Goal: Find specific page/section

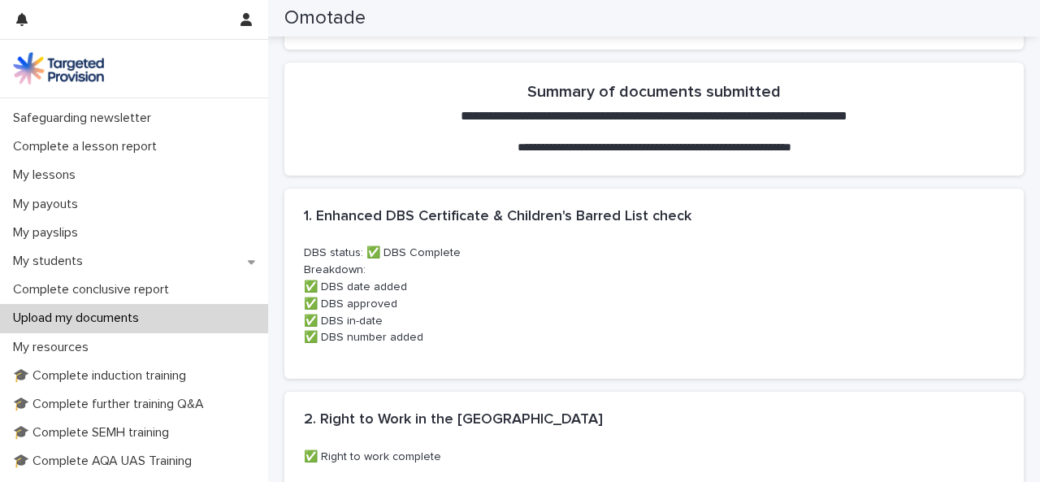
scroll to position [164, 0]
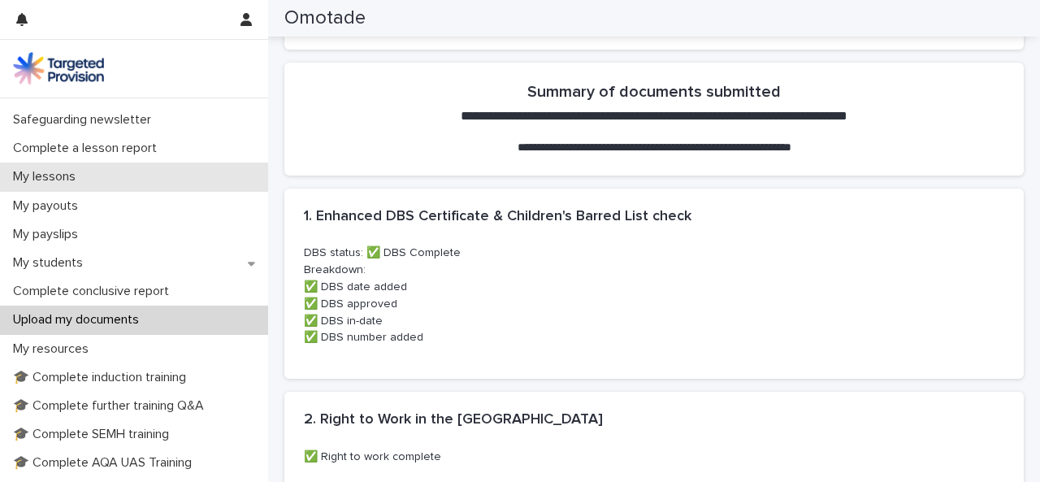
click at [80, 172] on p "My lessons" at bounding box center [48, 176] width 82 height 15
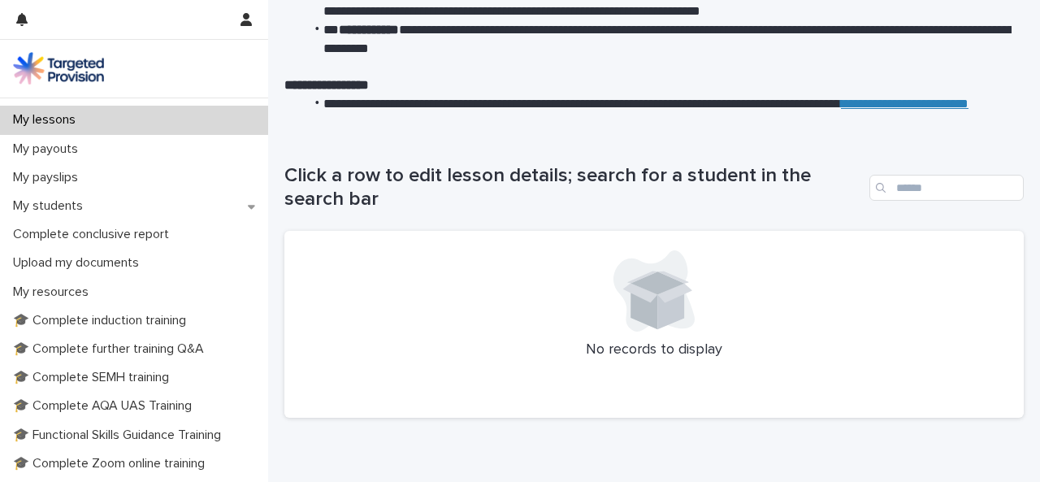
scroll to position [232, 0]
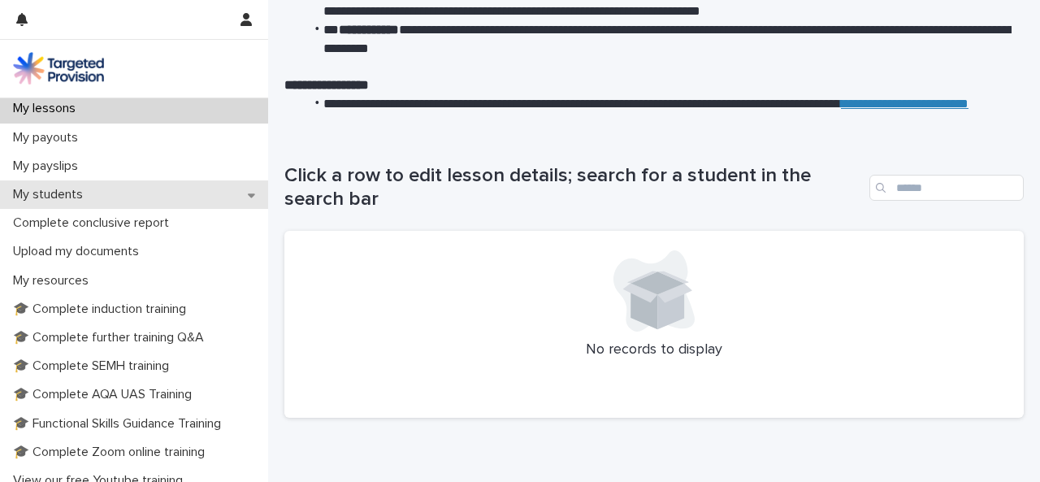
click at [248, 193] on icon at bounding box center [251, 194] width 7 height 11
